Goal: Complete application form

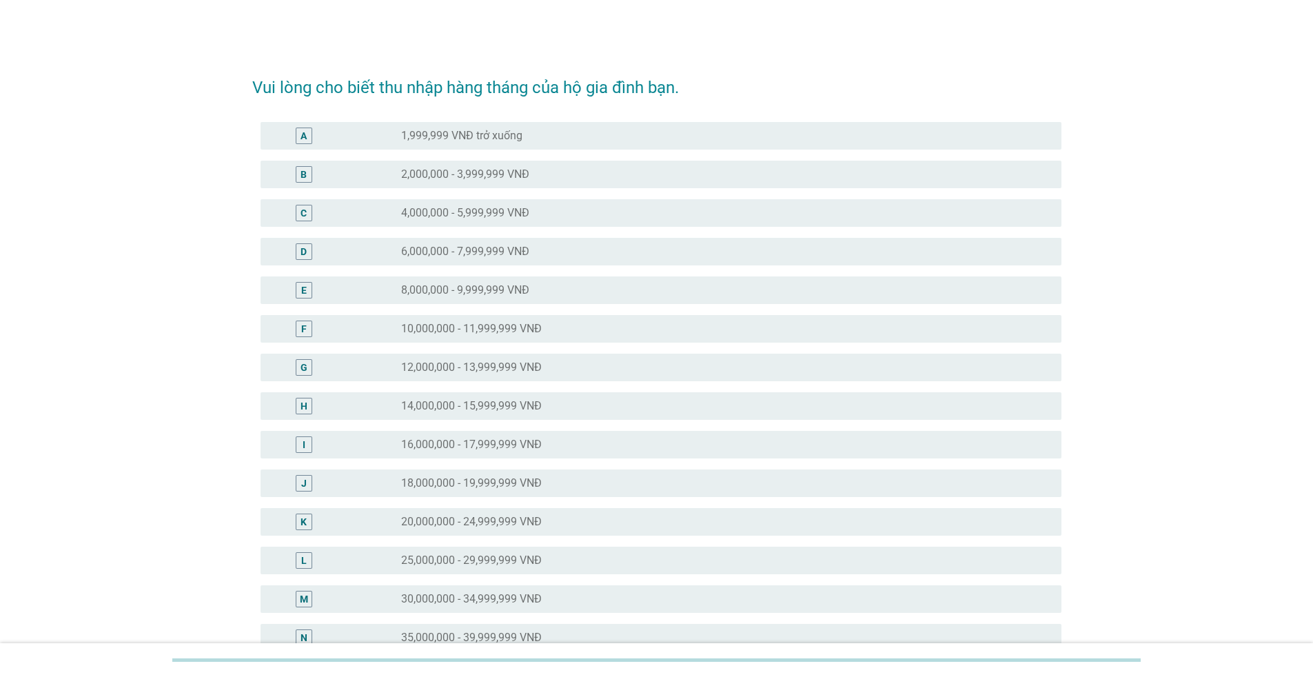
click at [447, 475] on div "radio_button_unchecked 18,000,000 - 19,999,999 VNĐ" at bounding box center [725, 483] width 649 height 17
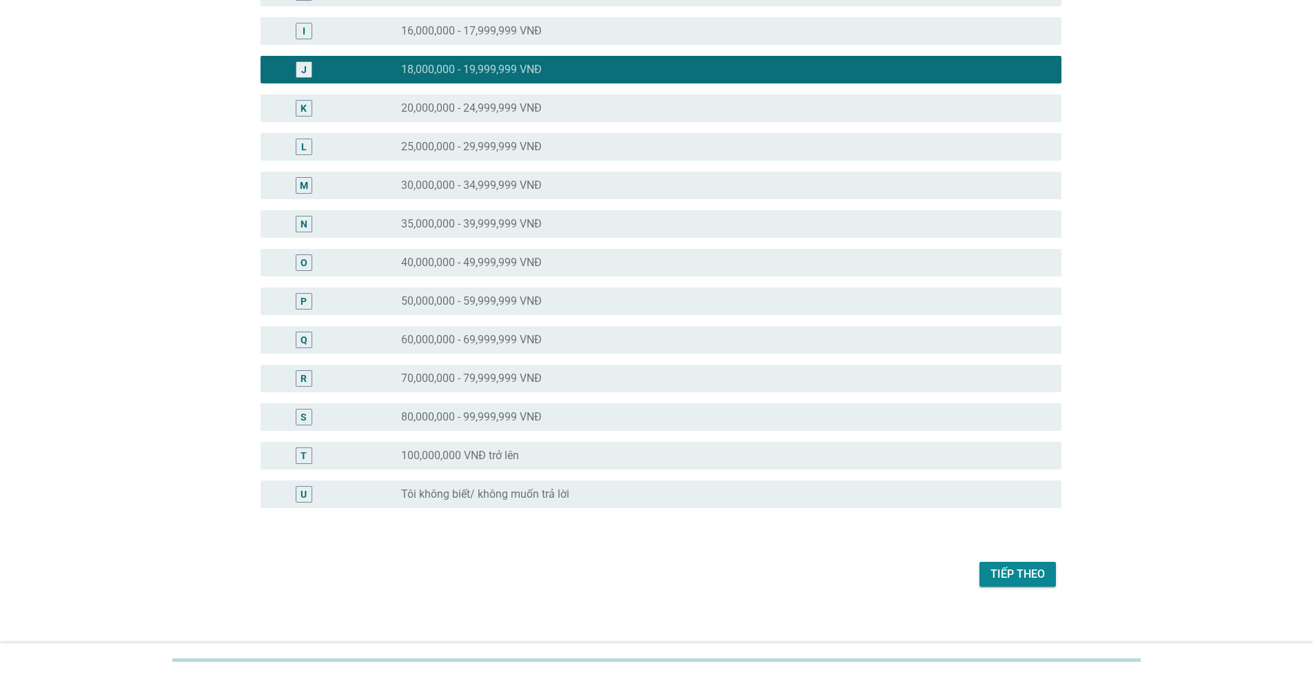
scroll to position [422, 0]
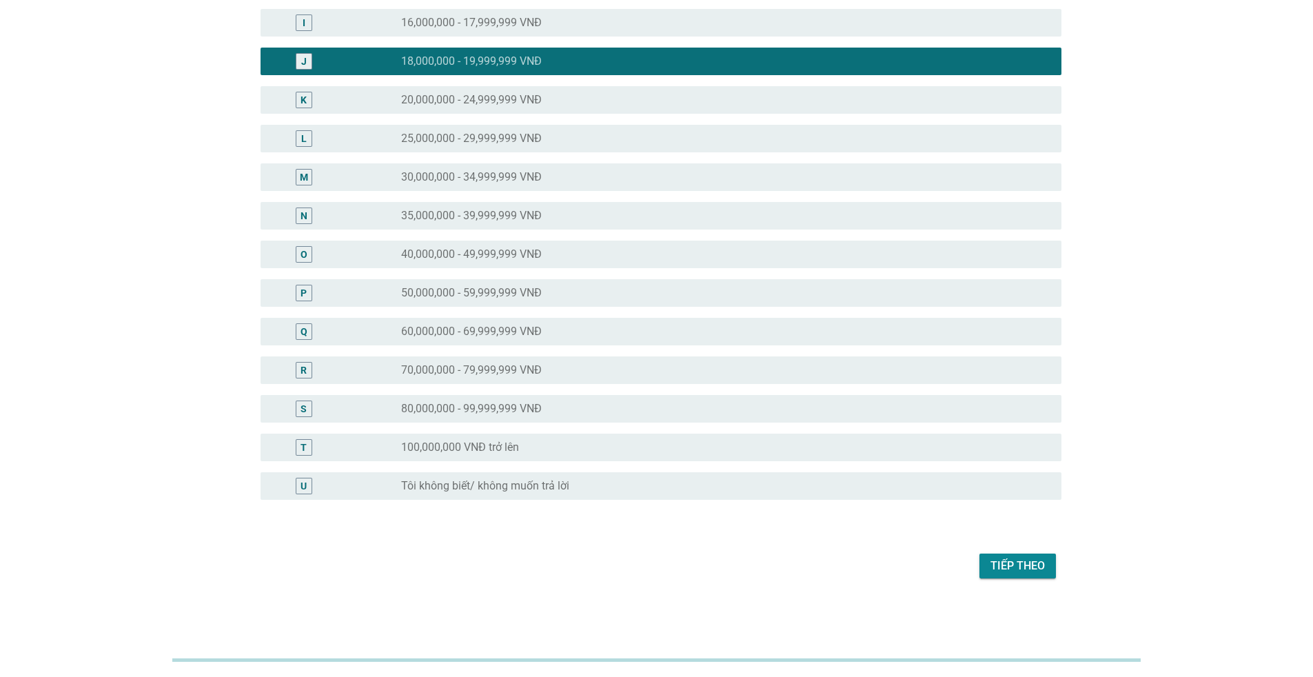
click at [1014, 564] on div "Tiếp theo" at bounding box center [1018, 566] width 54 height 17
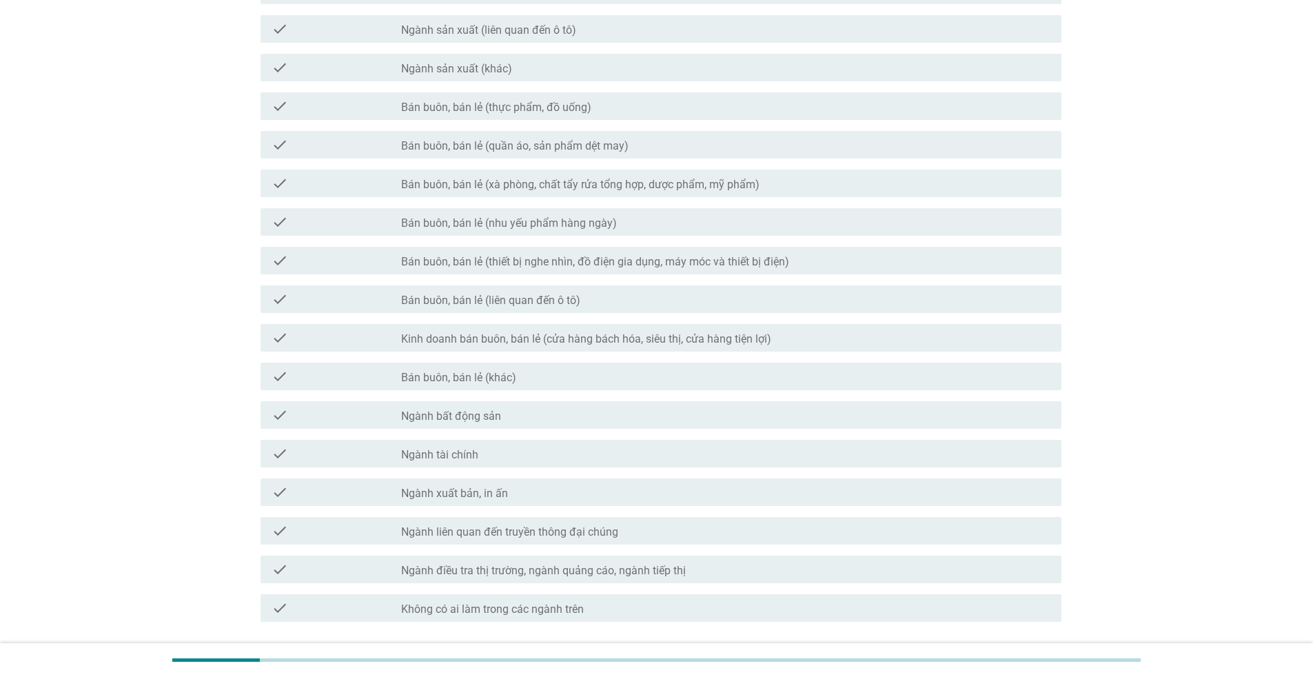
scroll to position [450, 0]
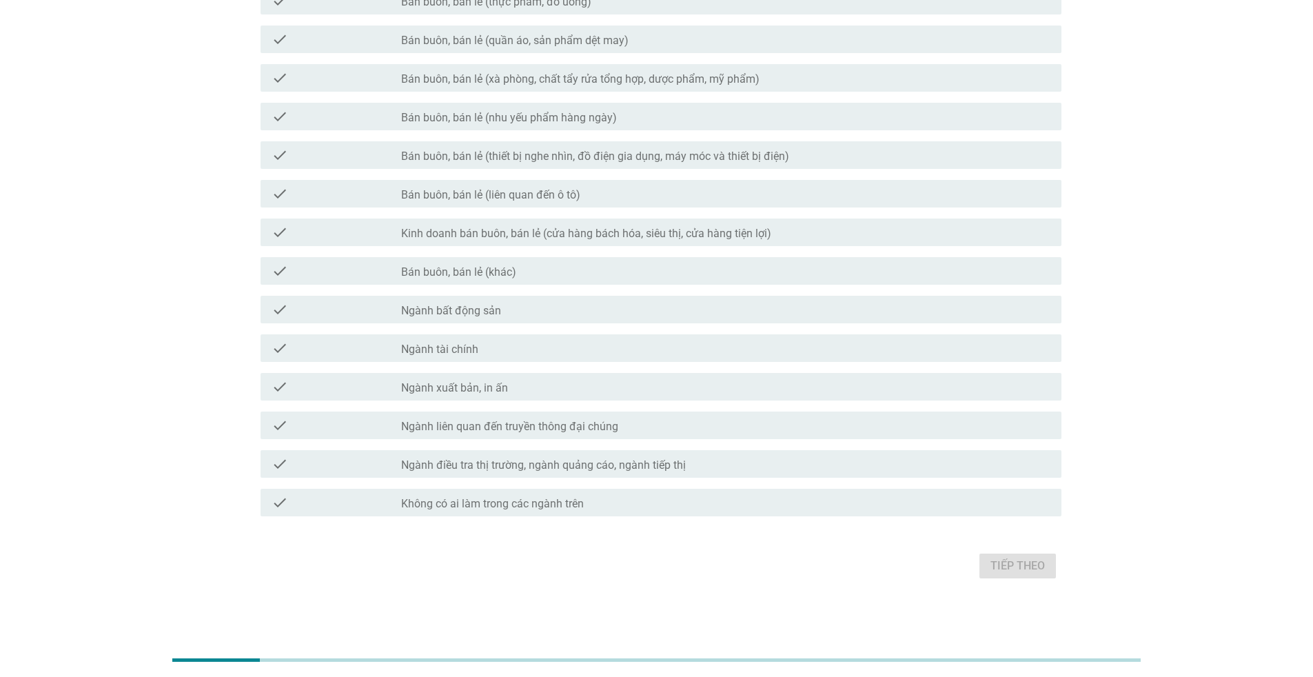
click at [486, 501] on label "Không có ai làm trong các ngành trên" at bounding box center [492, 504] width 183 height 14
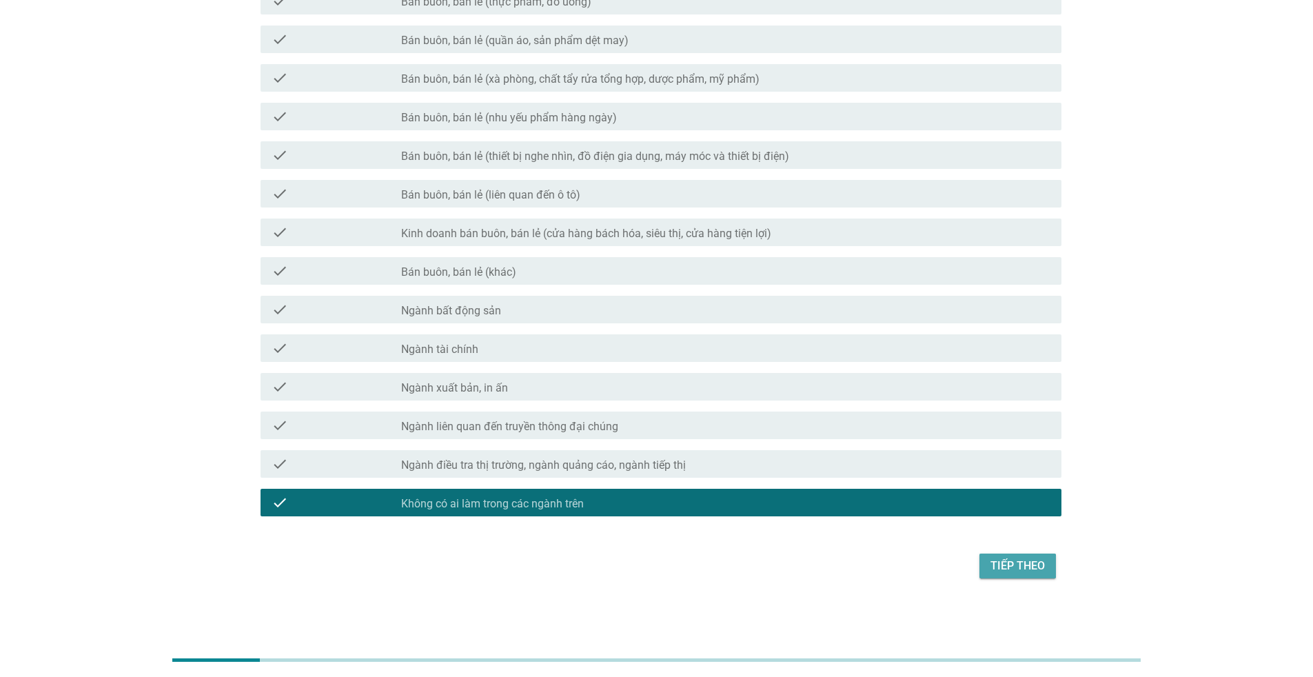
click at [1009, 565] on div "Tiếp theo" at bounding box center [1018, 566] width 54 height 17
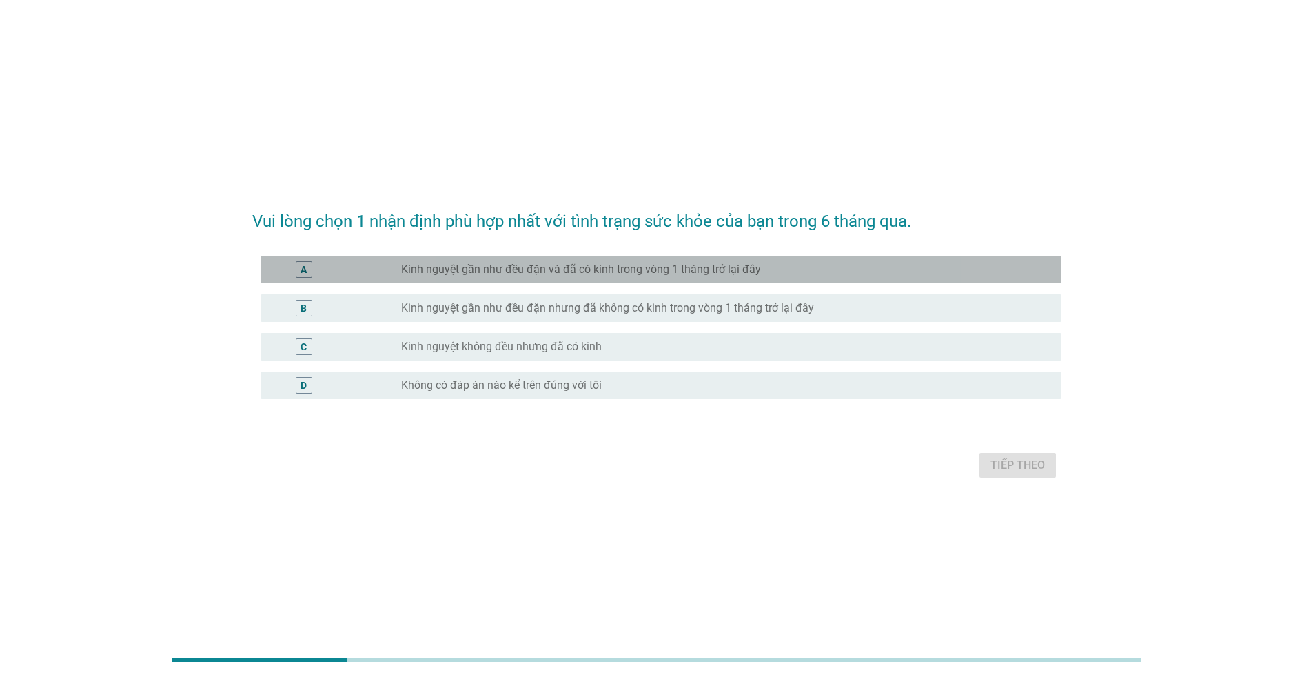
click at [507, 270] on label "Kinh nguyệt gần như đều đặn và đã có kinh trong vòng 1 tháng trở lại đây" at bounding box center [581, 270] width 360 height 14
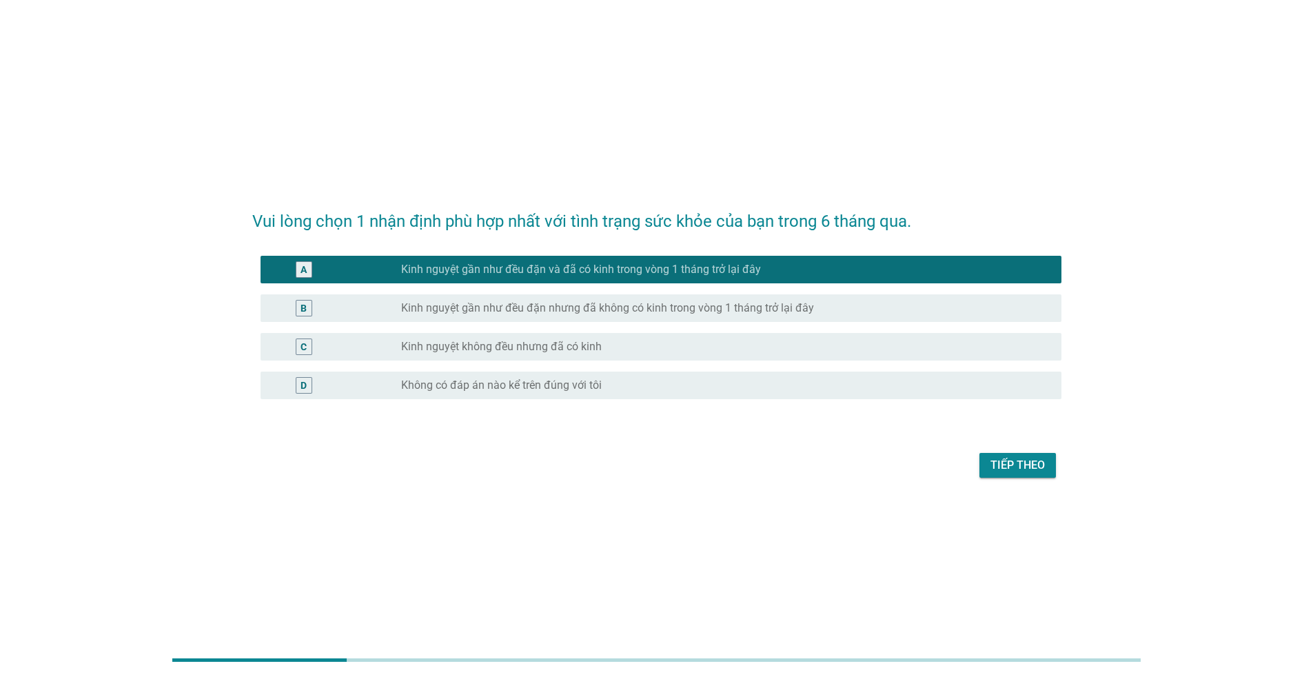
click at [1026, 474] on button "Tiếp theo" at bounding box center [1018, 465] width 77 height 25
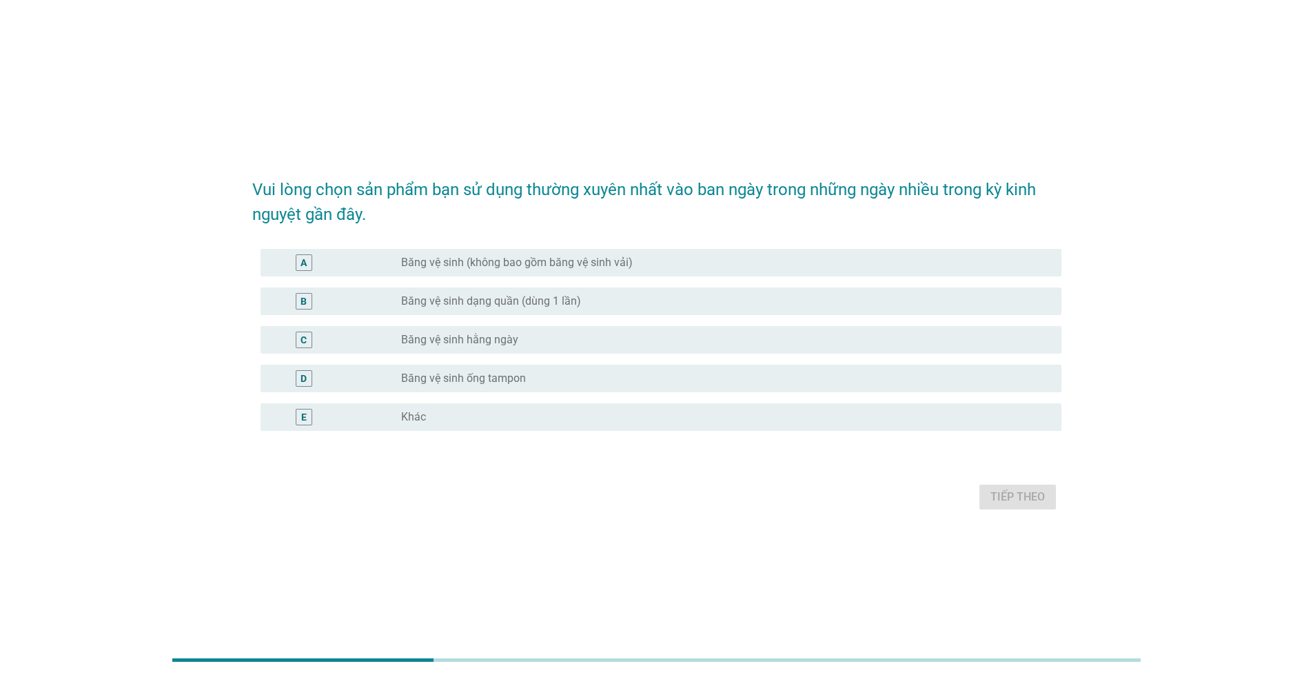
click at [509, 263] on label "Băng vệ sinh (không bao gồm băng vệ sinh vải)" at bounding box center [517, 263] width 232 height 14
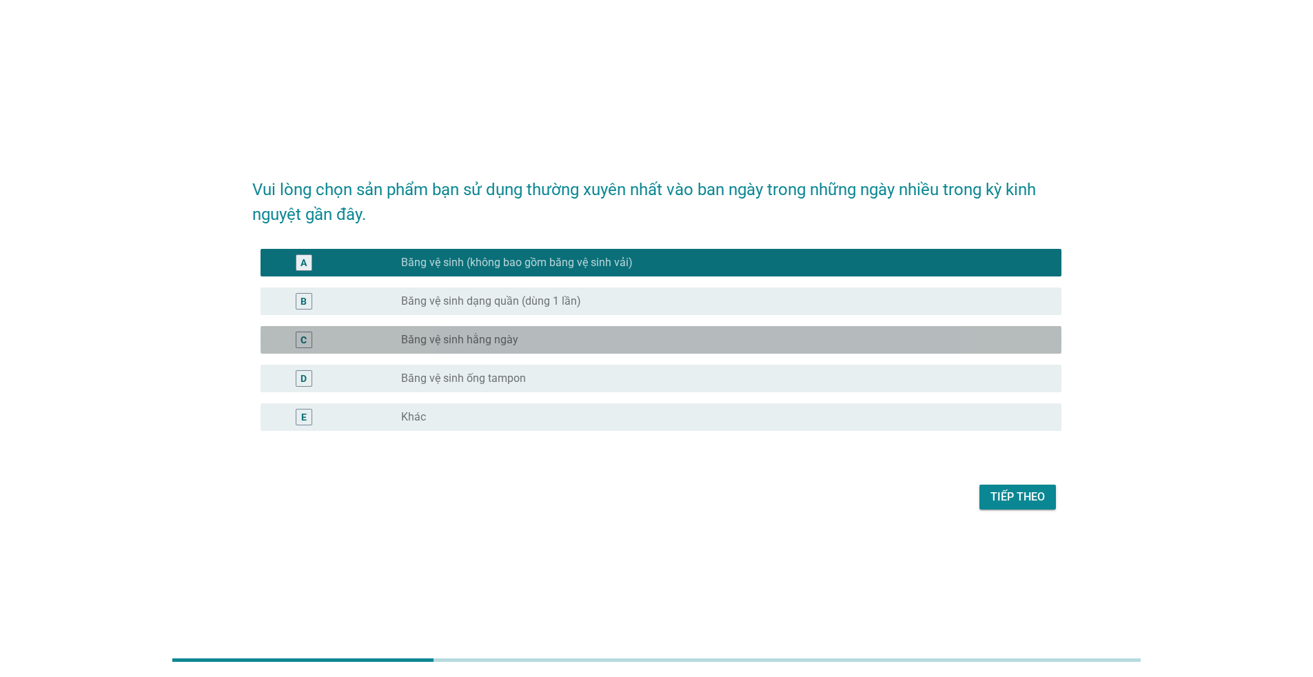
click at [510, 343] on label "Băng vệ sinh hằng ngày" at bounding box center [459, 340] width 117 height 14
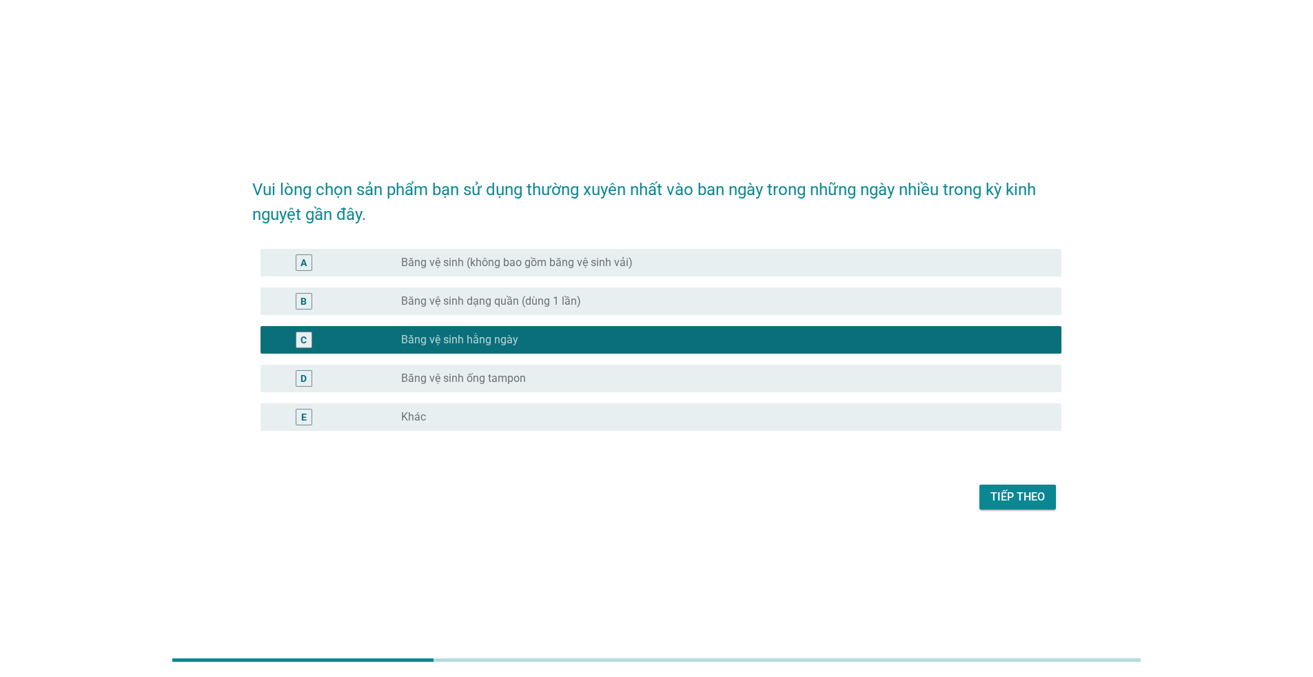
click at [1010, 501] on div "Tiếp theo" at bounding box center [1018, 497] width 54 height 17
